Goal: Information Seeking & Learning: Check status

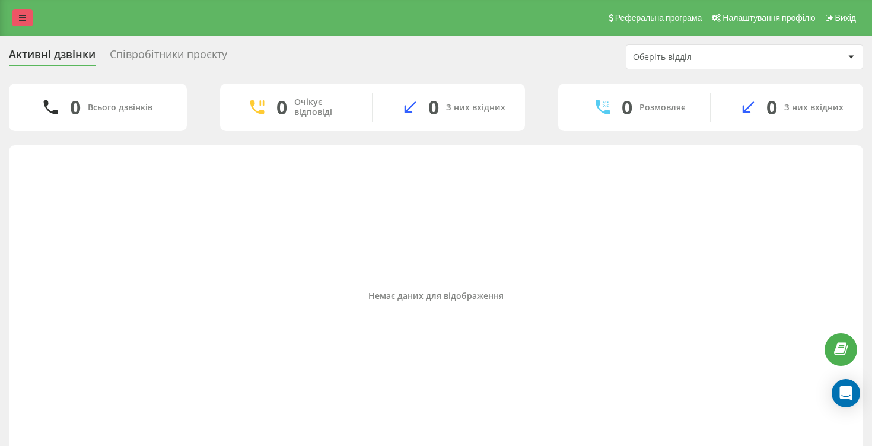
click at [25, 16] on icon at bounding box center [22, 18] width 7 height 8
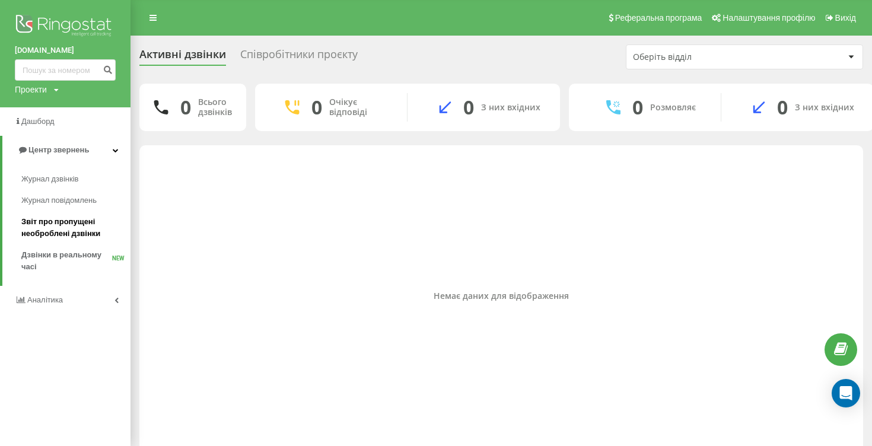
click at [60, 224] on span "Звіт про пропущені необроблені дзвінки" at bounding box center [72, 228] width 103 height 24
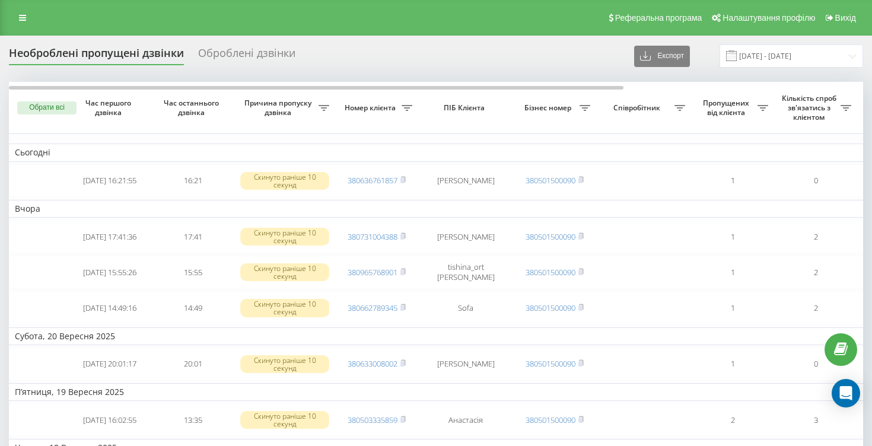
click at [246, 55] on div "Оброблені дзвінки" at bounding box center [246, 56] width 97 height 18
